Goal: Information Seeking & Learning: Learn about a topic

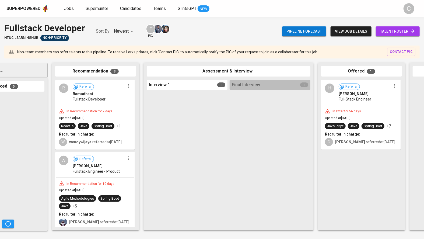
scroll to position [0, 44]
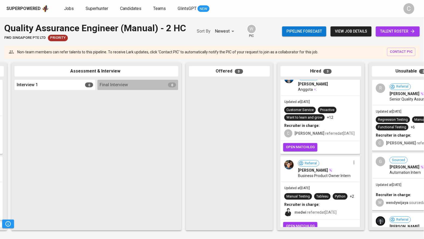
scroll to position [14, 0]
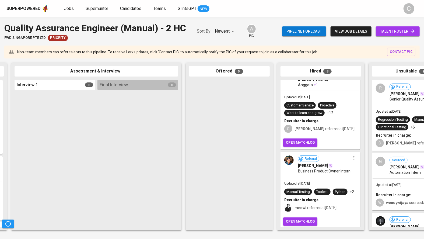
click at [298, 146] on span "open matchlog" at bounding box center [300, 142] width 29 height 6
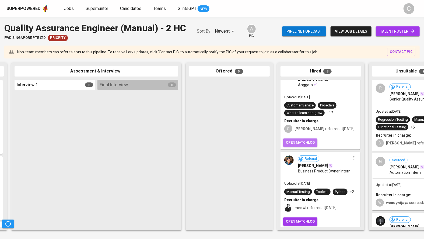
click at [298, 146] on span "open matchlog" at bounding box center [300, 142] width 29 height 6
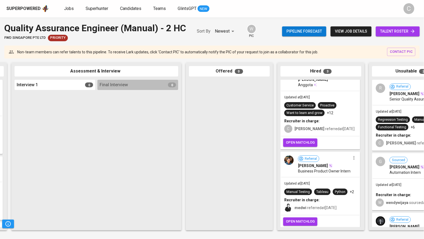
click at [298, 146] on span "open matchlog" at bounding box center [300, 142] width 29 height 6
click at [301, 145] on span "open matchlog" at bounding box center [300, 142] width 29 height 6
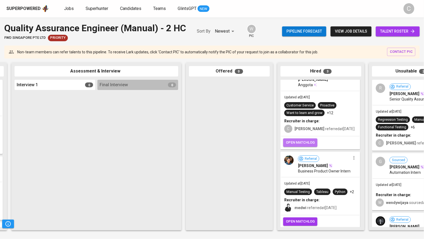
click at [303, 146] on span "open matchlog" at bounding box center [300, 142] width 29 height 6
click at [304, 146] on span "open matchlog" at bounding box center [300, 142] width 29 height 6
click at [305, 146] on span "open matchlog" at bounding box center [300, 142] width 29 height 6
click at [304, 146] on span "open matchlog" at bounding box center [300, 142] width 29 height 6
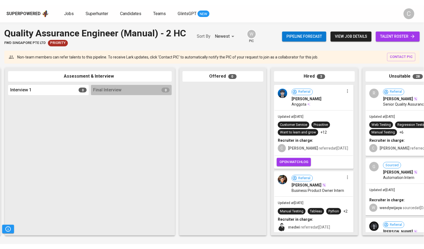
scroll to position [0, 182]
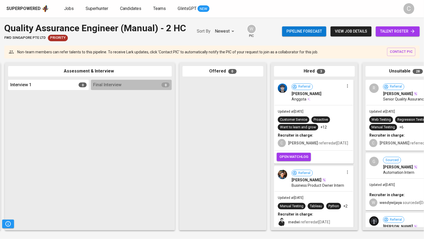
click at [291, 160] on span "open matchlog" at bounding box center [293, 157] width 29 height 6
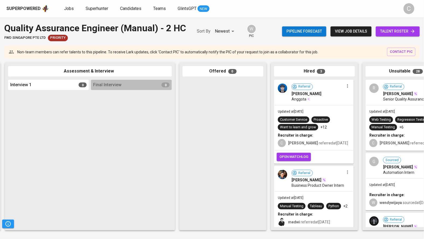
click at [291, 160] on span "open matchlog" at bounding box center [293, 157] width 29 height 6
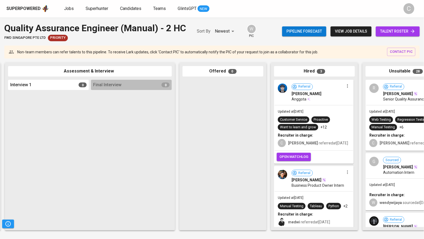
click at [291, 160] on span "open matchlog" at bounding box center [293, 157] width 29 height 6
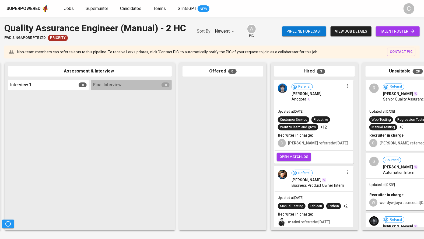
click at [294, 161] on button "open matchlog" at bounding box center [294, 157] width 34 height 8
click at [298, 160] on span "open matchlog" at bounding box center [293, 157] width 29 height 6
click at [303, 160] on span "open matchlog" at bounding box center [293, 157] width 29 height 6
click at [105, 141] on div at bounding box center [131, 159] width 81 height 135
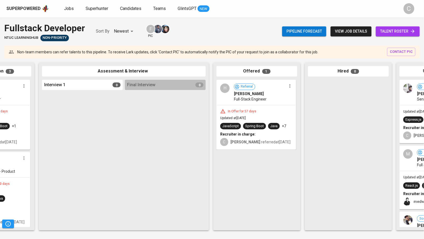
scroll to position [0, 149]
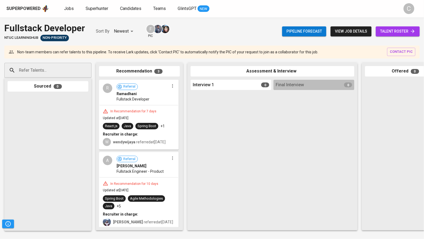
scroll to position [0, 217]
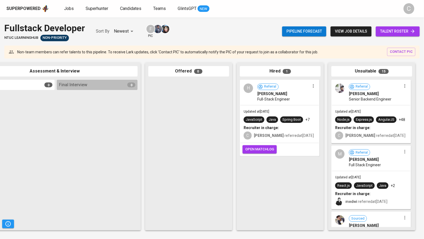
click at [261, 149] on span "open matchlog" at bounding box center [259, 149] width 29 height 6
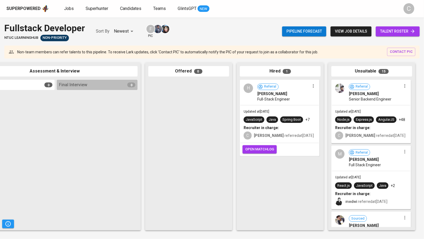
click at [261, 149] on span "open matchlog" at bounding box center [259, 149] width 29 height 6
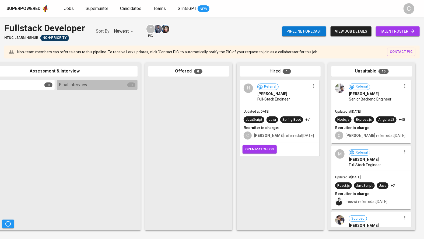
click at [261, 149] on span "open matchlog" at bounding box center [259, 149] width 29 height 6
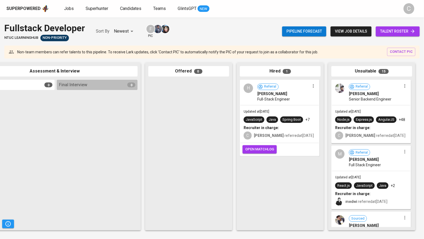
click at [261, 150] on span "open matchlog" at bounding box center [259, 149] width 29 height 6
click at [268, 147] on span "open matchlog" at bounding box center [259, 149] width 29 height 6
click at [268, 149] on span "open matchlog" at bounding box center [259, 149] width 29 height 6
click at [269, 151] on span "open matchlog" at bounding box center [259, 149] width 29 height 6
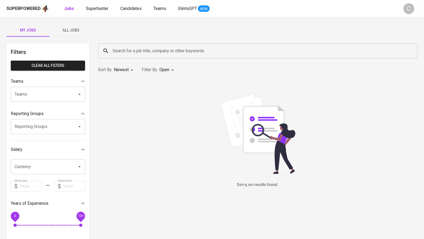
click at [126, 127] on div "Sorry, no results found." at bounding box center [257, 140] width 319 height 94
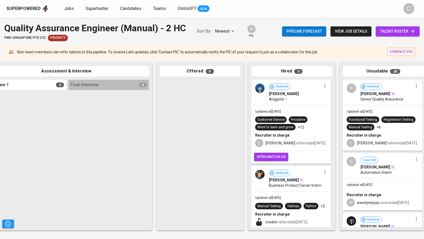
scroll to position [0, 205]
click at [269, 160] on span "open matchlog" at bounding box center [271, 157] width 29 height 6
click at [268, 160] on span "open matchlog" at bounding box center [271, 157] width 29 height 6
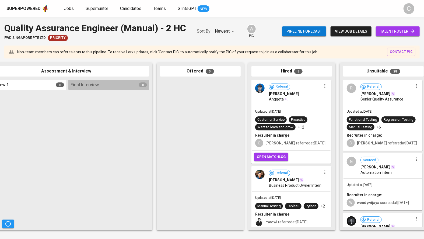
click at [268, 160] on span "open matchlog" at bounding box center [271, 157] width 29 height 6
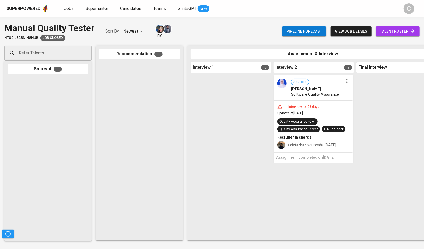
click at [400, 29] on span "talent roster" at bounding box center [397, 31] width 35 height 7
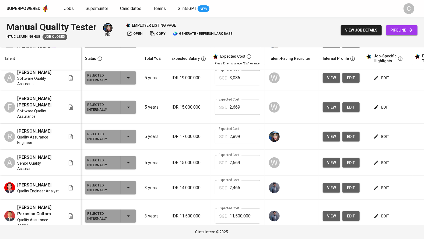
scroll to position [26, 0]
click at [278, 0] on html "Superpowered Jobs Superhunter Candidates Teams GlintsGPT NEW C Manual Quality T…" at bounding box center [212, 119] width 424 height 239
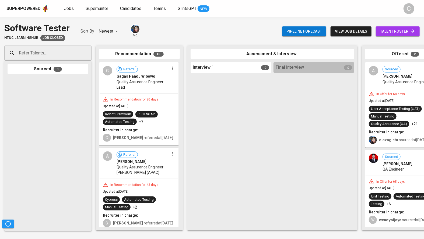
click at [392, 32] on span "talent roster" at bounding box center [397, 31] width 35 height 7
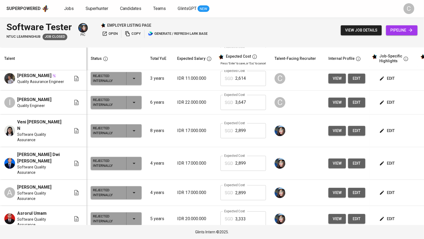
scroll to position [829, 0]
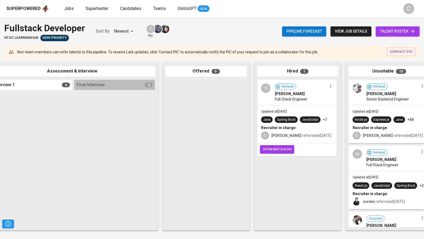
scroll to position [0, 198]
click at [279, 147] on span "open matchlog" at bounding box center [277, 149] width 29 height 6
click at [282, 147] on span "open matchlog" at bounding box center [277, 149] width 29 height 6
click at [276, 147] on span "open matchlog" at bounding box center [277, 149] width 29 height 6
click at [274, 146] on span "open matchlog" at bounding box center [277, 149] width 29 height 6
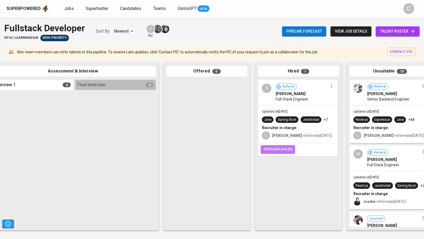
click at [271, 150] on span "open matchlog" at bounding box center [277, 149] width 29 height 6
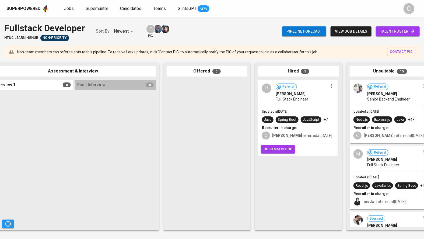
click at [271, 150] on span "open matchlog" at bounding box center [277, 149] width 29 height 6
click at [273, 151] on span "open matchlog" at bounding box center [277, 149] width 29 height 6
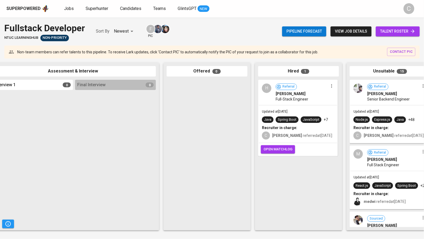
click at [273, 151] on span "open matchlog" at bounding box center [277, 149] width 29 height 6
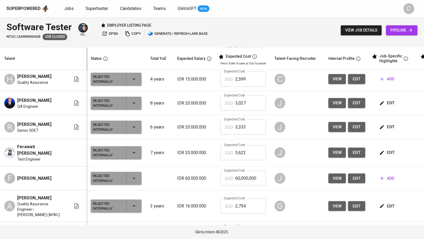
scroll to position [284, 0]
click at [333, 82] on span "view" at bounding box center [337, 78] width 9 height 7
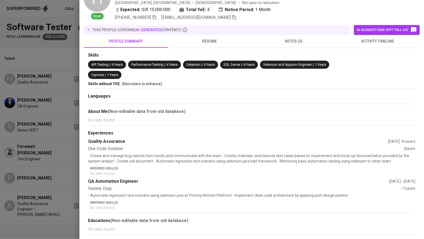
scroll to position [0, 0]
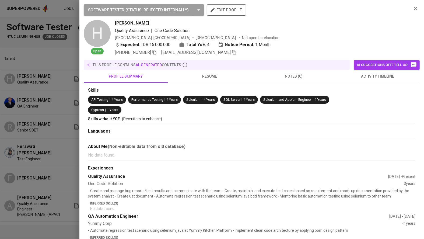
click at [39, 173] on div at bounding box center [212, 119] width 424 height 239
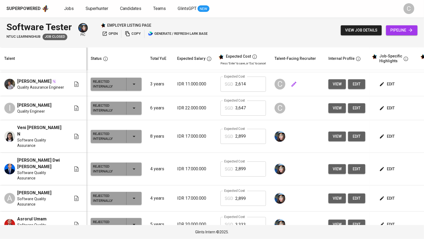
scroll to position [828, 0]
click at [177, 38] on p "IDR 17.000.000" at bounding box center [194, 35] width 35 height 6
drag, startPoint x: 173, startPoint y: 146, endPoint x: 204, endPoint y: 146, distance: 31.0
click at [204, 111] on p "IDR 22.000.000" at bounding box center [194, 108] width 35 height 6
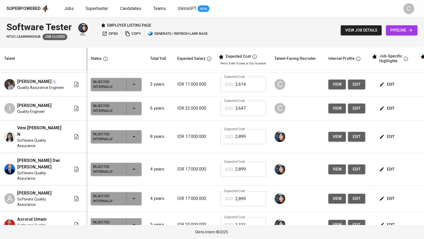
click at [204, 111] on p "IDR 22.000.000" at bounding box center [194, 108] width 35 height 6
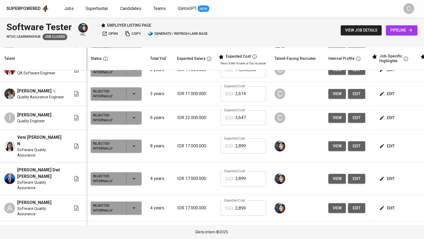
scroll to position [816, 0]
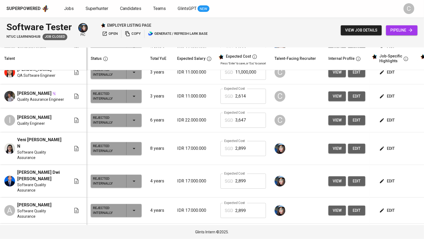
click at [178, 99] on p "IDR 11.000.000" at bounding box center [194, 96] width 35 height 6
click at [333, 100] on span "view" at bounding box center [337, 96] width 9 height 7
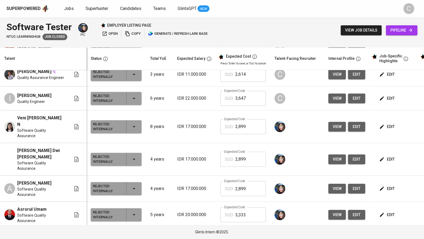
scroll to position [838, 0]
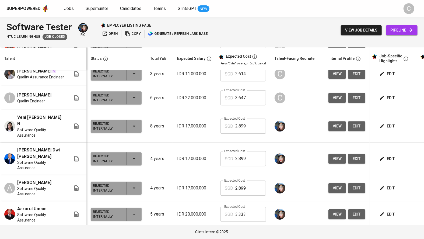
click at [333, 77] on span "view" at bounding box center [337, 74] width 9 height 7
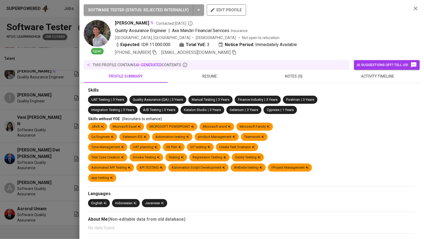
click at [41, 133] on div at bounding box center [212, 119] width 424 height 239
click at [48, 143] on div at bounding box center [212, 119] width 424 height 239
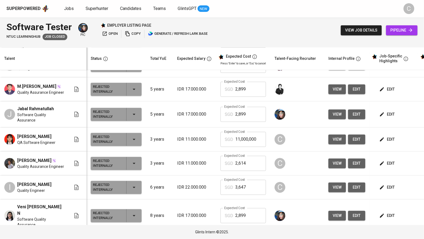
scroll to position [773, 0]
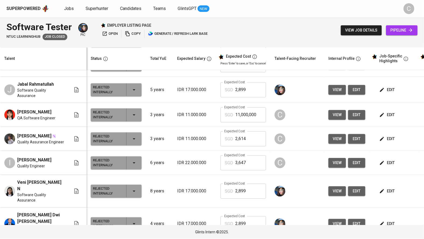
click at [333, 118] on span "view" at bounding box center [337, 114] width 9 height 7
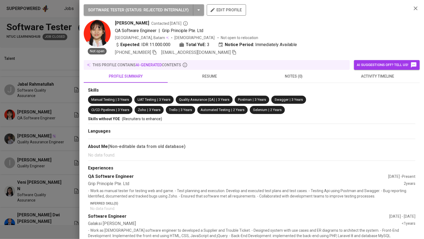
click at [155, 54] on icon "button" at bounding box center [155, 52] width 4 height 5
